Goal: Task Accomplishment & Management: Use online tool/utility

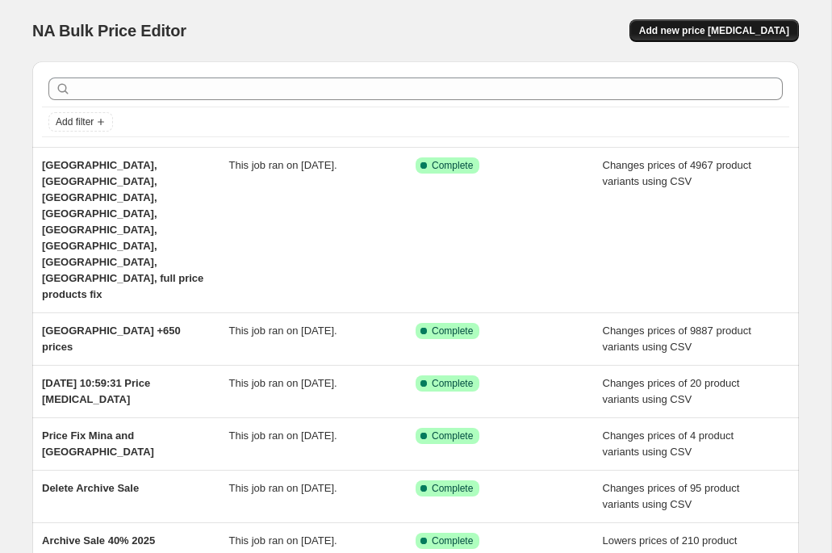
click at [695, 29] on span "Add new price [MEDICAL_DATA]" at bounding box center [714, 30] width 150 height 13
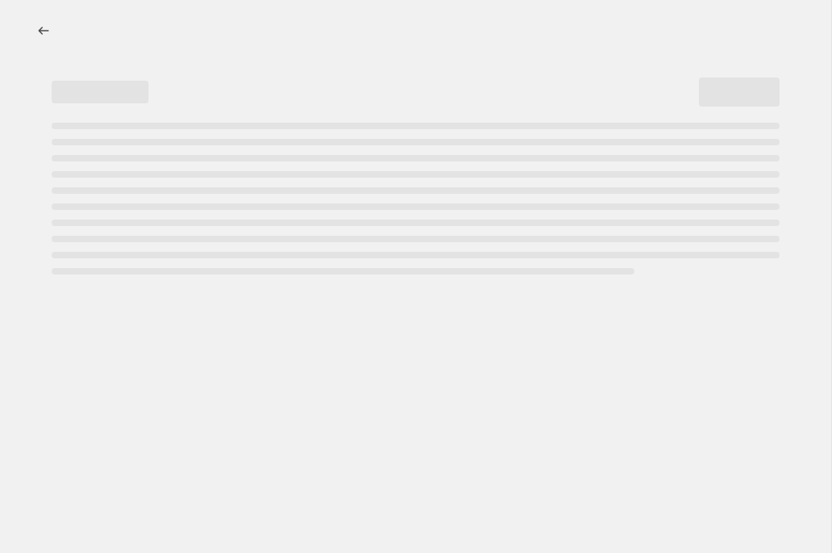
select select "percentage"
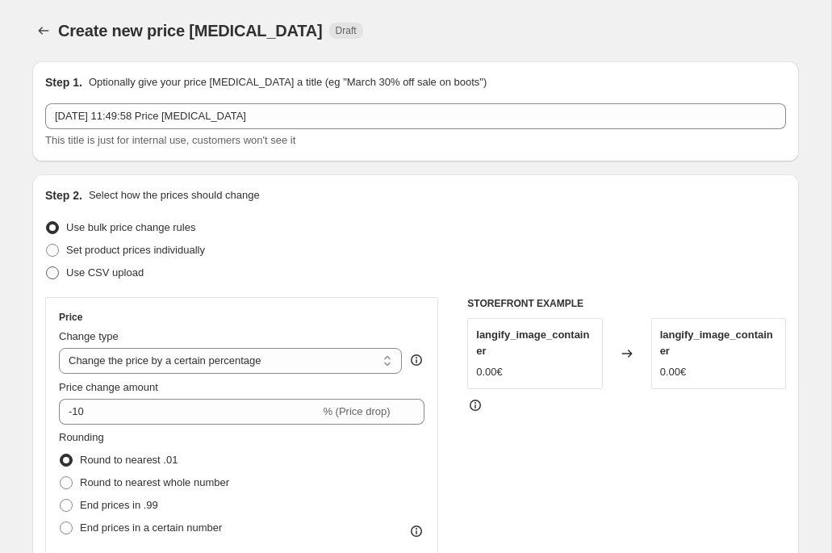
click at [107, 267] on span "Use CSV upload" at bounding box center [104, 272] width 77 height 12
click at [47, 267] on input "Use CSV upload" at bounding box center [46, 266] width 1 height 1
radio input "true"
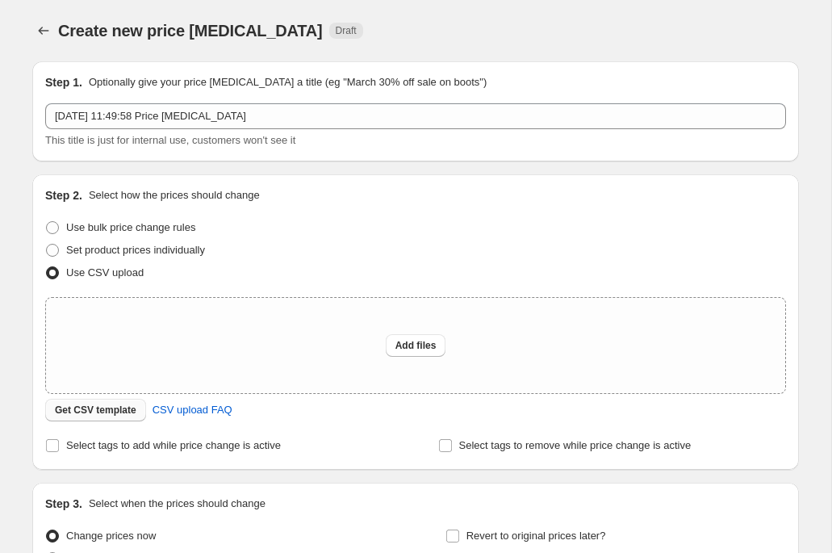
click at [108, 407] on span "Get CSV template" at bounding box center [96, 410] width 82 height 13
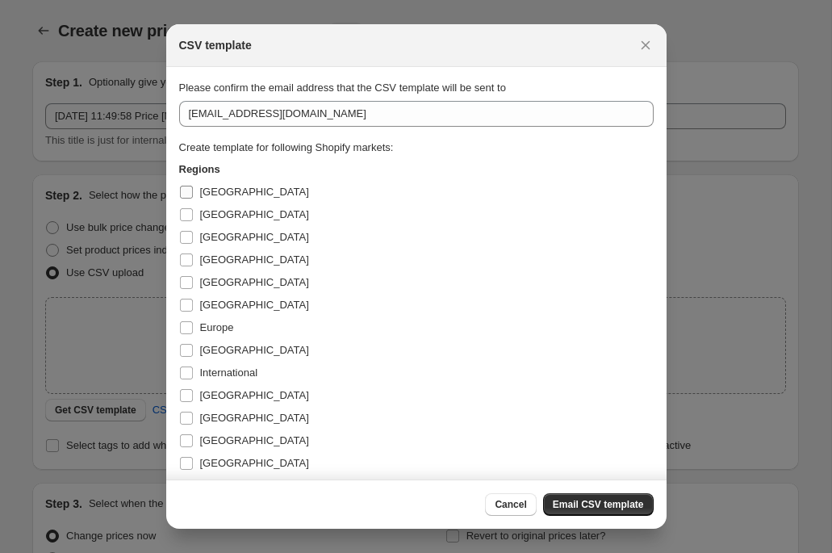
click at [209, 199] on span "[GEOGRAPHIC_DATA]" at bounding box center [254, 192] width 109 height 16
click at [193, 199] on input "[GEOGRAPHIC_DATA]" at bounding box center [186, 192] width 13 height 13
checkbox input "true"
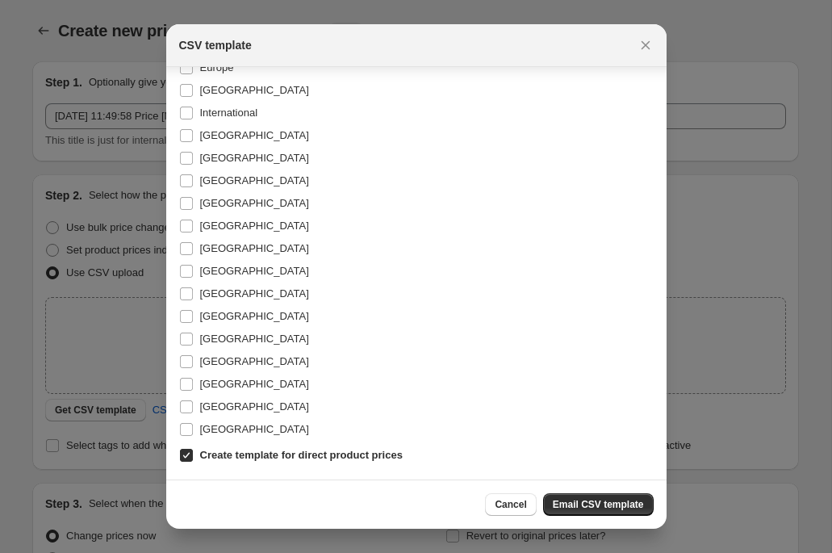
scroll to position [260, 0]
click at [194, 454] on label "Create template for direct product prices" at bounding box center [291, 455] width 224 height 23
click at [193, 454] on input "Create template for direct product prices" at bounding box center [186, 455] width 13 height 13
click at [194, 456] on label "Create template for direct product prices" at bounding box center [291, 455] width 224 height 23
click at [193, 456] on input "Create template for direct product prices" at bounding box center [186, 455] width 13 height 13
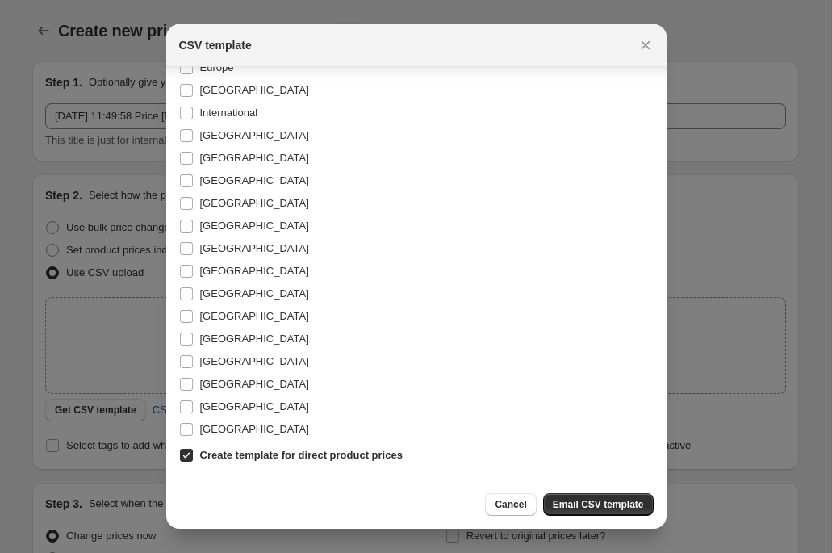
click at [191, 454] on input "Create template for direct product prices" at bounding box center [186, 455] width 13 height 13
checkbox input "false"
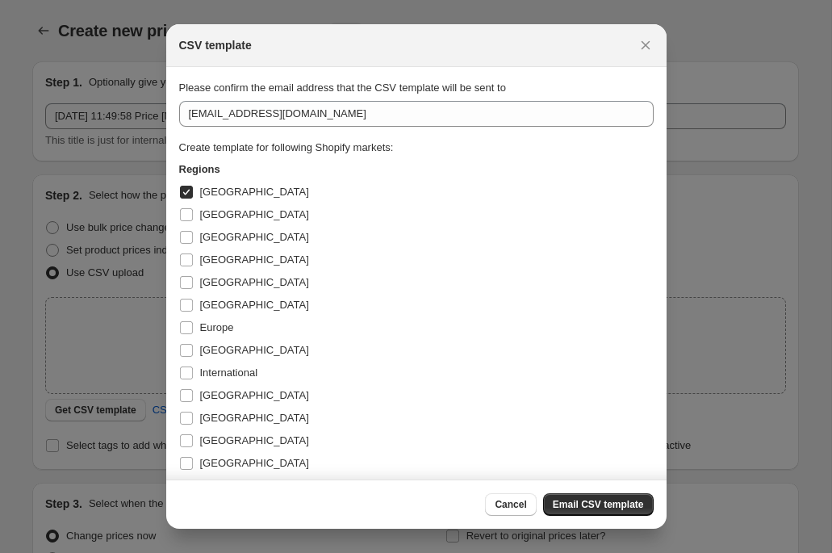
scroll to position [0, 0]
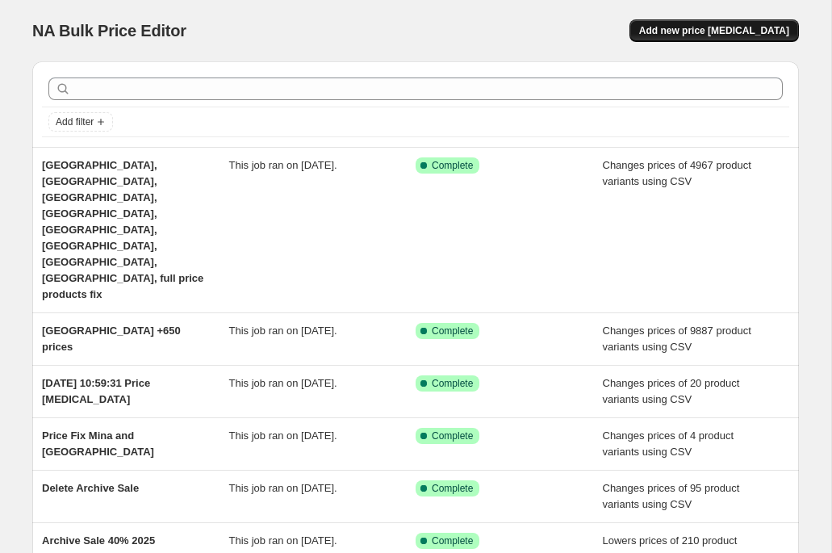
click at [772, 40] on button "Add new price [MEDICAL_DATA]" at bounding box center [715, 30] width 170 height 23
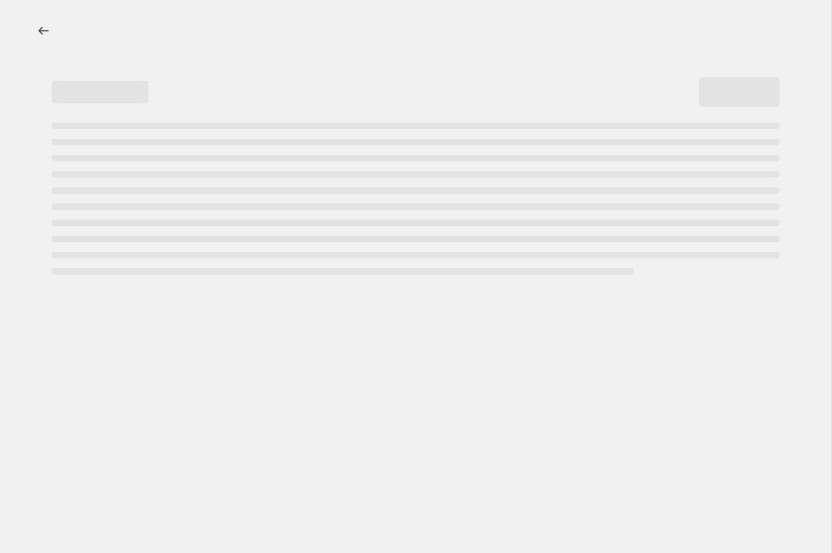
select select "percentage"
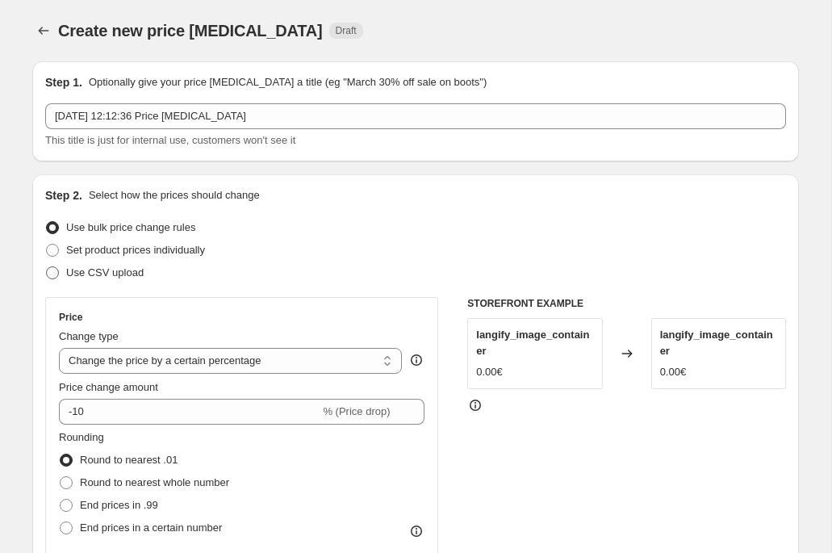
click at [98, 270] on span "Use CSV upload" at bounding box center [104, 272] width 77 height 12
click at [47, 267] on input "Use CSV upload" at bounding box center [46, 266] width 1 height 1
radio input "true"
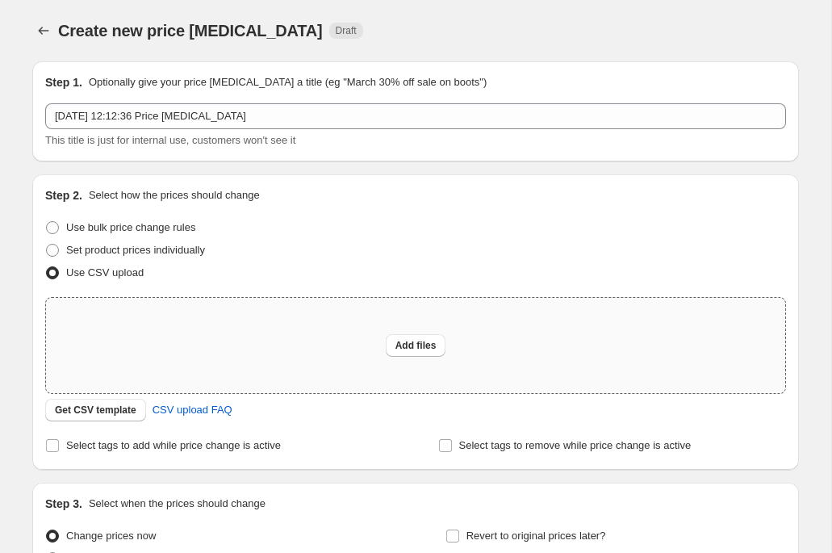
scroll to position [32, 0]
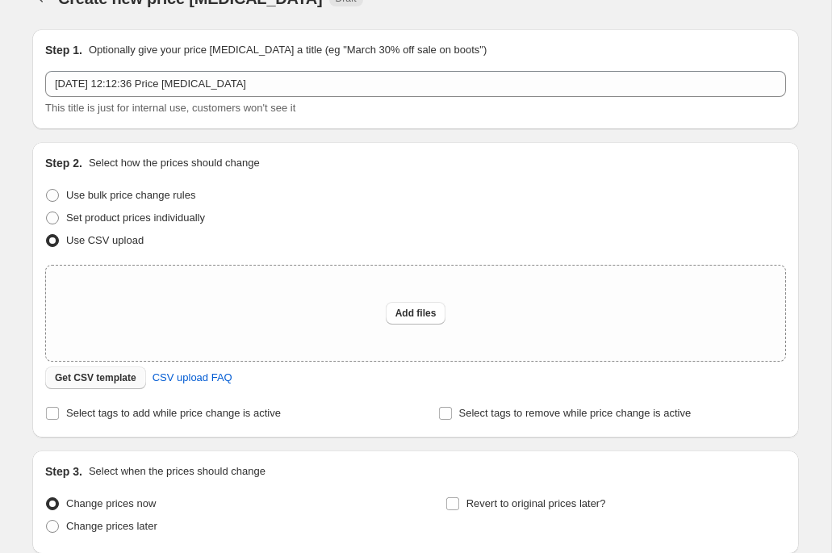
click at [101, 375] on span "Get CSV template" at bounding box center [96, 377] width 82 height 13
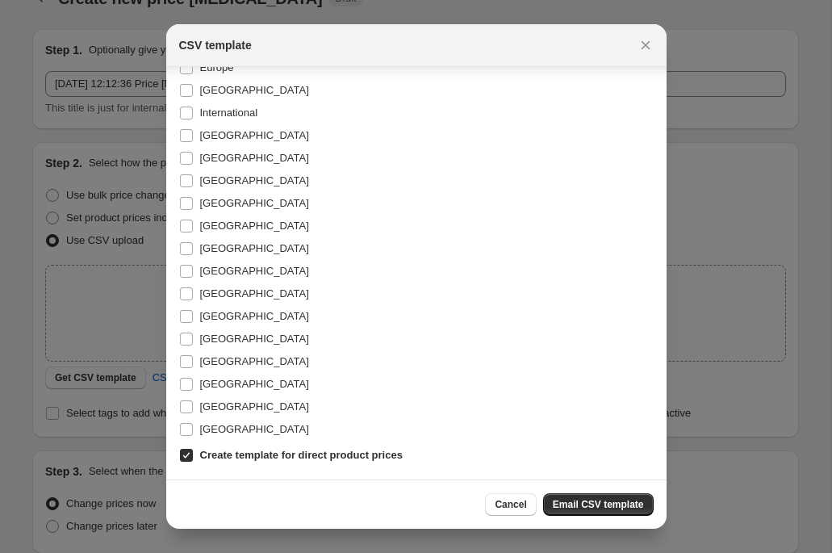
scroll to position [260, 0]
click at [575, 506] on span "Email CSV template" at bounding box center [598, 504] width 91 height 13
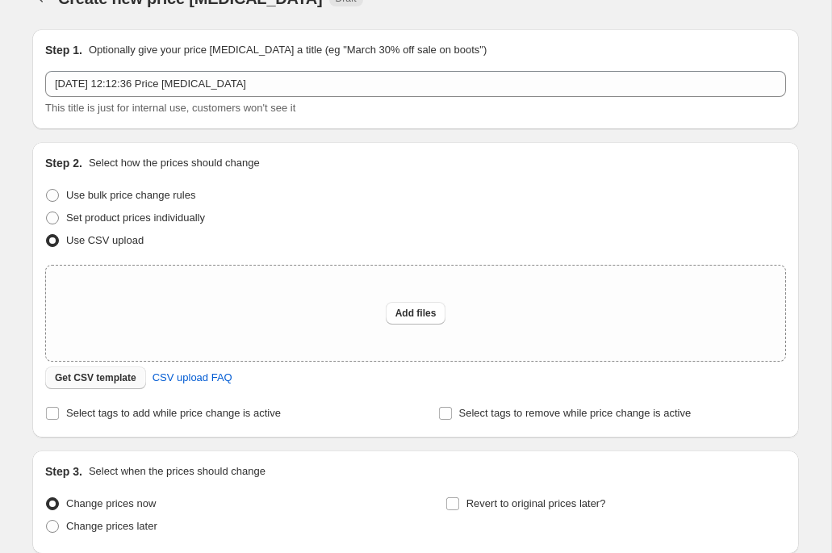
click at [101, 383] on span "Get CSV template" at bounding box center [96, 377] width 82 height 13
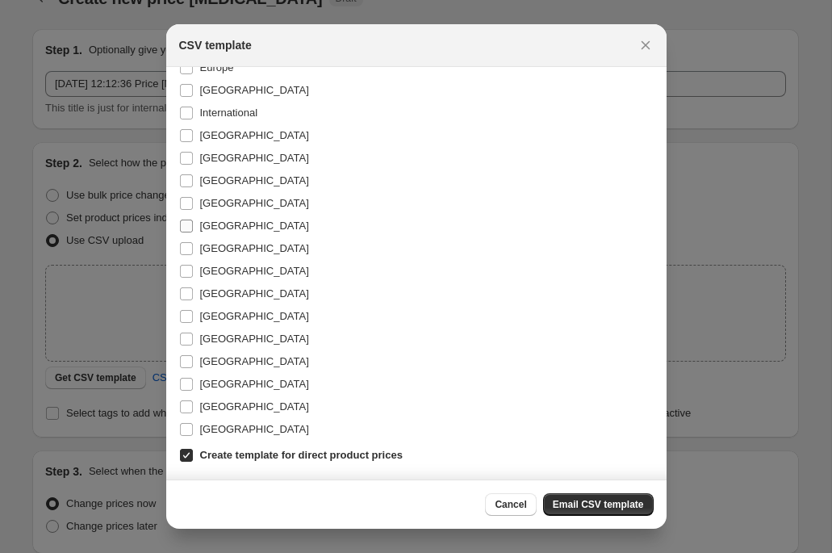
scroll to position [0, 0]
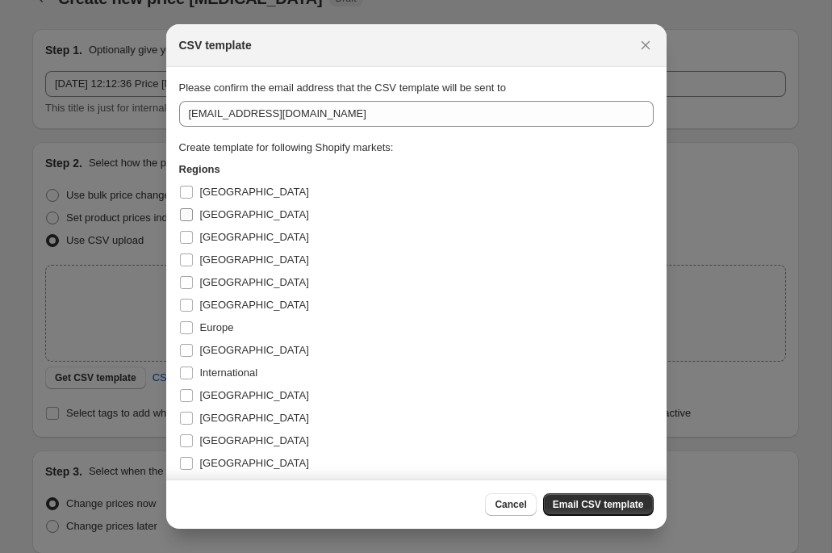
click at [223, 211] on span "[GEOGRAPHIC_DATA]" at bounding box center [254, 214] width 109 height 12
click at [193, 211] on input "[GEOGRAPHIC_DATA]" at bounding box center [186, 214] width 13 height 13
checkbox input "true"
